Goal: Task Accomplishment & Management: Manage account settings

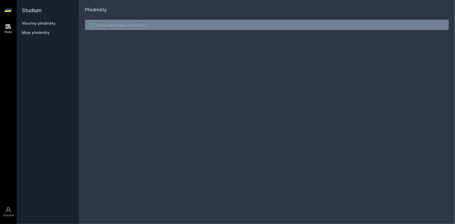
click at [125, 21] on input "search" at bounding box center [267, 25] width 364 height 10
paste input "4IZ569"
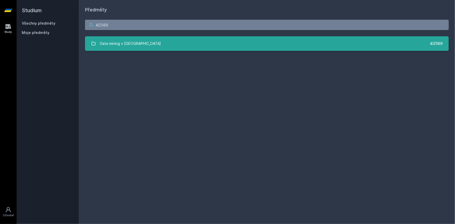
type input "4IZ569"
click at [114, 46] on div "Data mining v cloudu" at bounding box center [130, 43] width 61 height 10
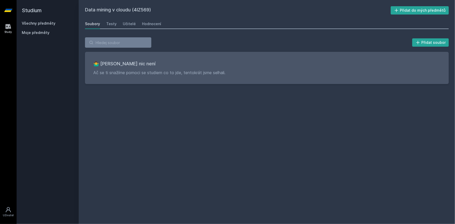
click at [105, 22] on div "Soubory Testy Učitelé Hodnocení" at bounding box center [267, 24] width 364 height 10
click at [108, 24] on div "Testy" at bounding box center [111, 23] width 10 height 5
click at [125, 24] on div "Učitelé" at bounding box center [129, 23] width 13 height 5
click at [146, 24] on div "Hodnocení" at bounding box center [151, 23] width 19 height 5
click at [132, 21] on link "Učitelé" at bounding box center [129, 24] width 13 height 10
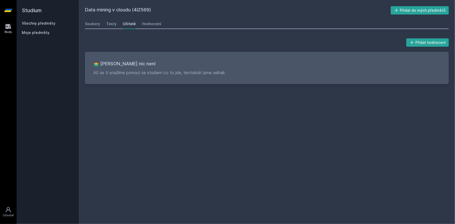
click at [130, 24] on div "Učitelé" at bounding box center [129, 23] width 13 height 5
click at [31, 22] on link "Všechny předměty" at bounding box center [39, 23] width 34 height 4
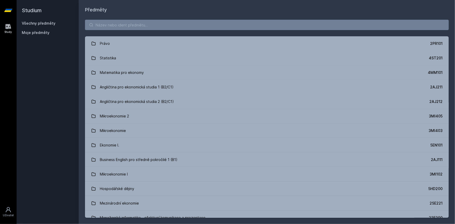
click at [27, 33] on span "Moje předměty" at bounding box center [36, 32] width 28 height 5
click at [33, 30] on span "Moje předměty" at bounding box center [36, 32] width 28 height 5
click at [33, 32] on span "Moje předměty" at bounding box center [36, 32] width 28 height 5
click at [5, 9] on icon at bounding box center [8, 10] width 8 height 21
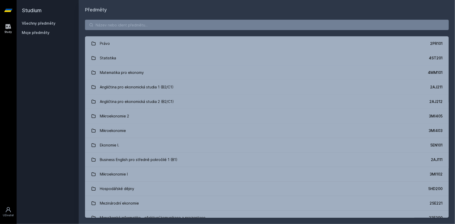
click at [6, 29] on icon at bounding box center [8, 26] width 5 height 5
click at [13, 212] on link "Uživatel" at bounding box center [8, 212] width 15 height 16
click at [132, 23] on input "search" at bounding box center [267, 25] width 364 height 10
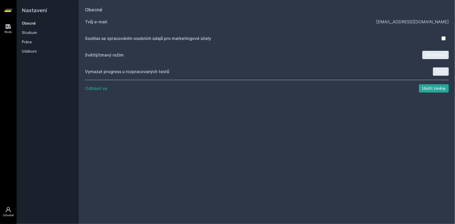
click at [10, 31] on div "Study" at bounding box center [9, 32] width 8 height 4
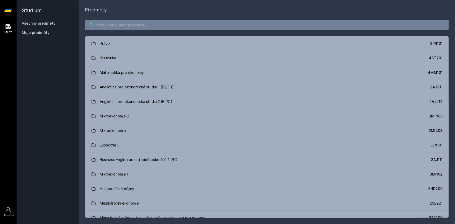
click at [104, 22] on input "search" at bounding box center [267, 25] width 364 height 10
paste input "4IZ520"
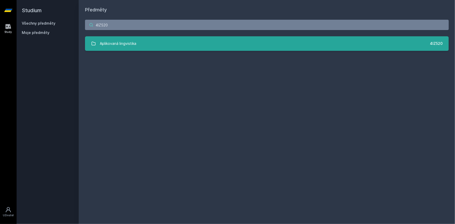
type input "4IZ520"
click at [119, 43] on div "Aplikovaná lingvistika" at bounding box center [118, 43] width 37 height 10
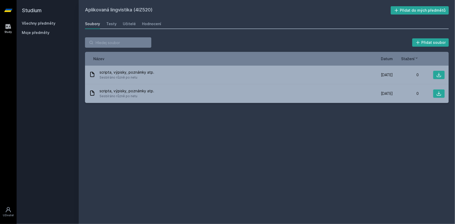
click at [105, 24] on div "Soubory Testy Učitelé Hodnocení" at bounding box center [267, 24] width 364 height 10
click at [106, 24] on div "Testy" at bounding box center [111, 23] width 10 height 5
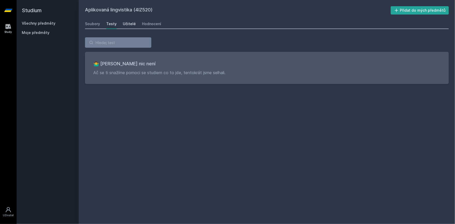
click at [130, 24] on div "Učitelé" at bounding box center [129, 23] width 13 height 5
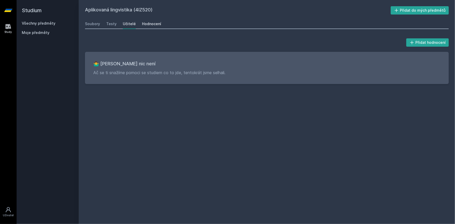
click at [148, 25] on div "Hodnocení" at bounding box center [151, 23] width 19 height 5
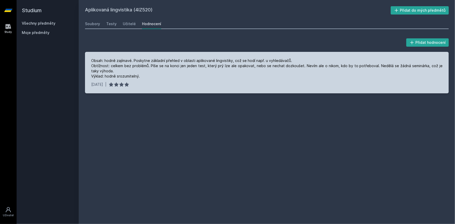
click at [107, 62] on div "Obsah: hodně zajímavé. Poskytne základní přehled v oblasti aplikované lingvisti…" at bounding box center [266, 68] width 351 height 21
drag, startPoint x: 107, startPoint y: 62, endPoint x: 275, endPoint y: 62, distance: 168.5
click at [275, 62] on div "Obsah: hodně zajímavé. Poskytne základní přehled v oblasti aplikované lingvisti…" at bounding box center [266, 68] width 351 height 21
click at [114, 65] on div "Obsah: hodně zajímavé. Poskytne základní přehled v oblasti aplikované lingvisti…" at bounding box center [266, 68] width 351 height 21
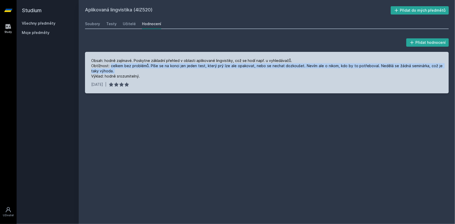
drag, startPoint x: 114, startPoint y: 65, endPoint x: 432, endPoint y: 70, distance: 318.0
click at [432, 70] on div "Obsah: hodně zajímavé. Poskytne základní přehled v oblasti aplikované lingvisti…" at bounding box center [266, 68] width 351 height 21
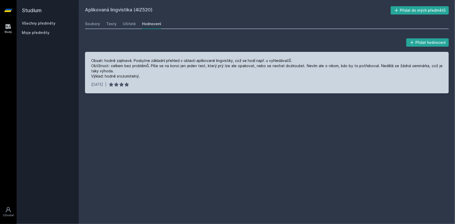
click at [425, 74] on div "Obsah: hodně zajímavé. Poskytne základní přehled v oblasti aplikované lingvisti…" at bounding box center [266, 68] width 351 height 21
click at [421, 72] on div "Obsah: hodně zajímavé. Poskytne základní přehled v oblasti aplikované lingvisti…" at bounding box center [266, 68] width 351 height 21
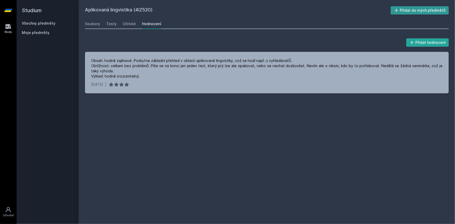
click at [421, 11] on button "Přidat do mých předmětů" at bounding box center [420, 10] width 58 height 8
click at [146, 151] on div "Aplikovaná lingvistika (4IZ520) Odebrat z mých předmětů Soubory Testy Učitelé H…" at bounding box center [267, 111] width 364 height 211
click at [44, 24] on link "Všechny předměty" at bounding box center [39, 23] width 34 height 4
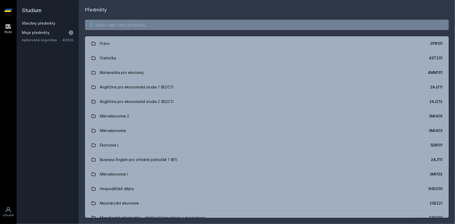
click at [134, 23] on input "search" at bounding box center [267, 25] width 364 height 10
paste input "4IZ441"
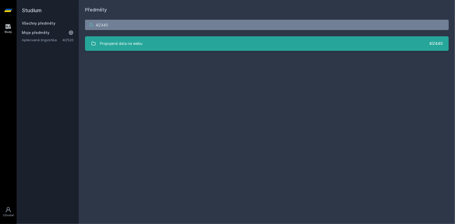
type input "4IZ440"
click at [290, 38] on link "Propojená data na webu 4IZ440" at bounding box center [267, 43] width 364 height 15
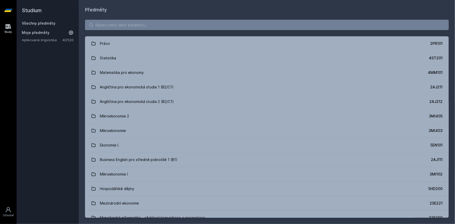
click at [31, 24] on link "Všechny předměty" at bounding box center [39, 23] width 34 height 4
click at [144, 26] on input "search" at bounding box center [267, 25] width 364 height 10
paste input "4IT580"
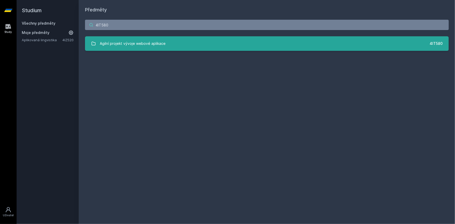
type input "4IT580"
click at [145, 43] on div "Agilní projekt vývoje webové aplikace" at bounding box center [133, 43] width 66 height 10
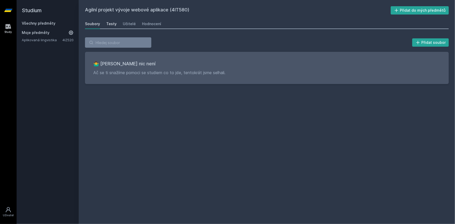
click at [110, 24] on div "Testy" at bounding box center [111, 23] width 10 height 5
click at [129, 24] on div "Učitelé" at bounding box center [129, 23] width 13 height 5
click at [144, 25] on div "Hodnocení" at bounding box center [151, 23] width 19 height 5
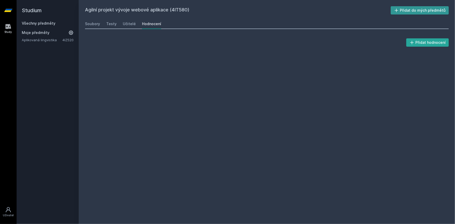
click at [411, 10] on button "Přidat do mých předmětů" at bounding box center [420, 10] width 58 height 8
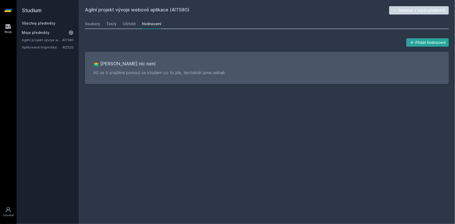
click at [43, 25] on link "Všechny předměty" at bounding box center [39, 23] width 34 height 4
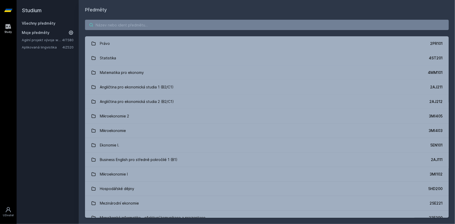
click at [144, 23] on input "search" at bounding box center [267, 25] width 364 height 10
paste input "4SA526"
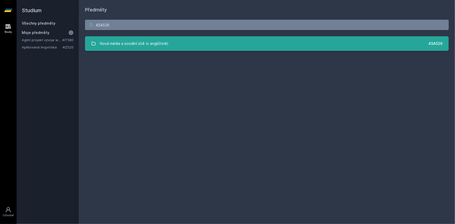
type input "4SA526"
click at [142, 41] on div "Nová média a sociální sítě (v angličtině)" at bounding box center [134, 43] width 69 height 10
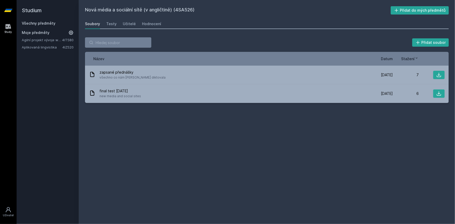
click at [39, 23] on link "Všechny předměty" at bounding box center [39, 23] width 34 height 4
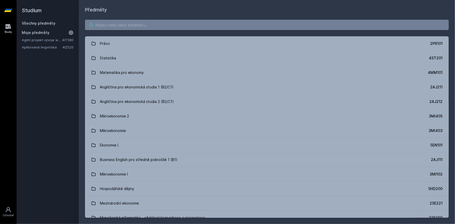
click at [171, 27] on input "search" at bounding box center [267, 25] width 364 height 10
paste input "4SA661"
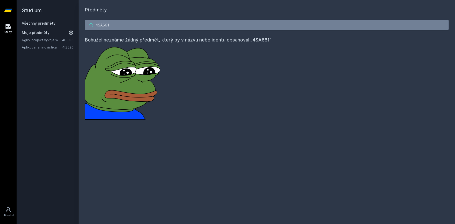
type input "4SA661"
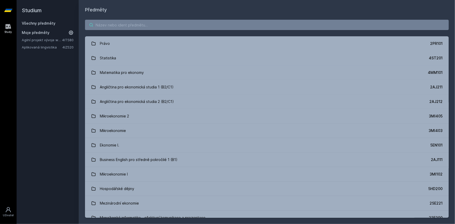
paste input "4SA661"
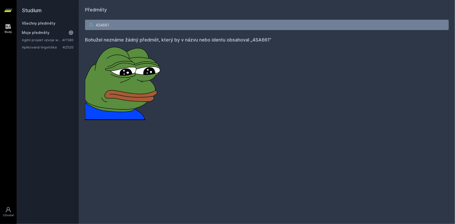
type input "4SA661"
